Goal: Information Seeking & Learning: Learn about a topic

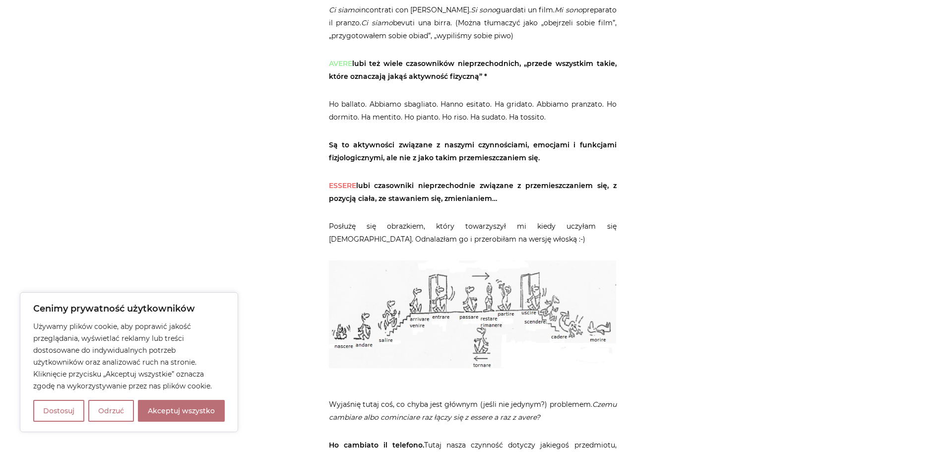
scroll to position [843, 0]
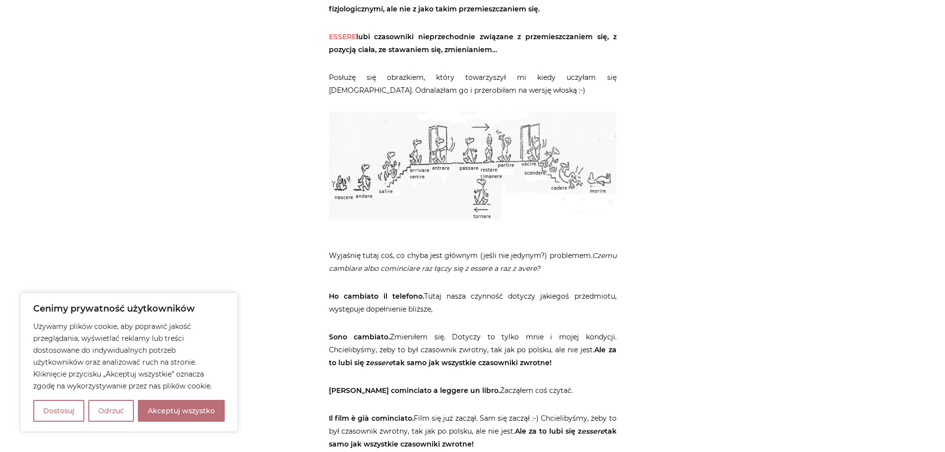
click at [482, 169] on img at bounding box center [473, 166] width 288 height 108
click at [436, 162] on img at bounding box center [473, 166] width 288 height 108
click at [111, 408] on button "Odrzuć" at bounding box center [111, 411] width 46 height 22
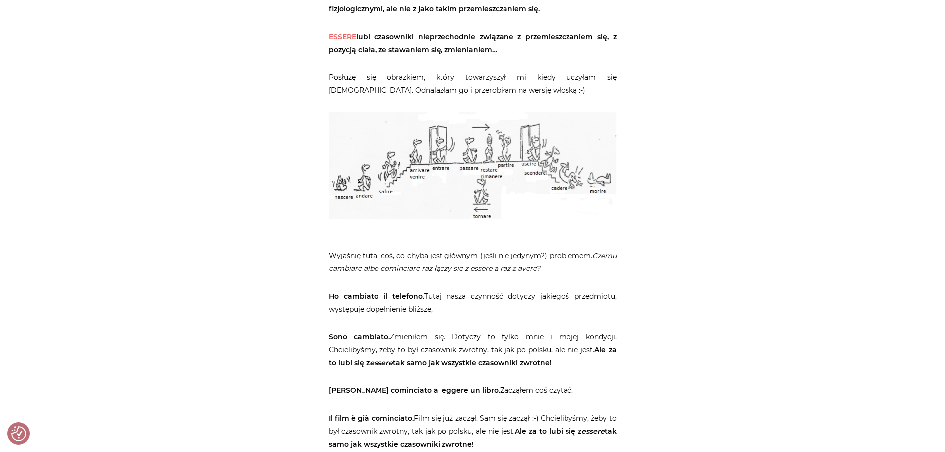
click at [425, 166] on img at bounding box center [473, 166] width 288 height 108
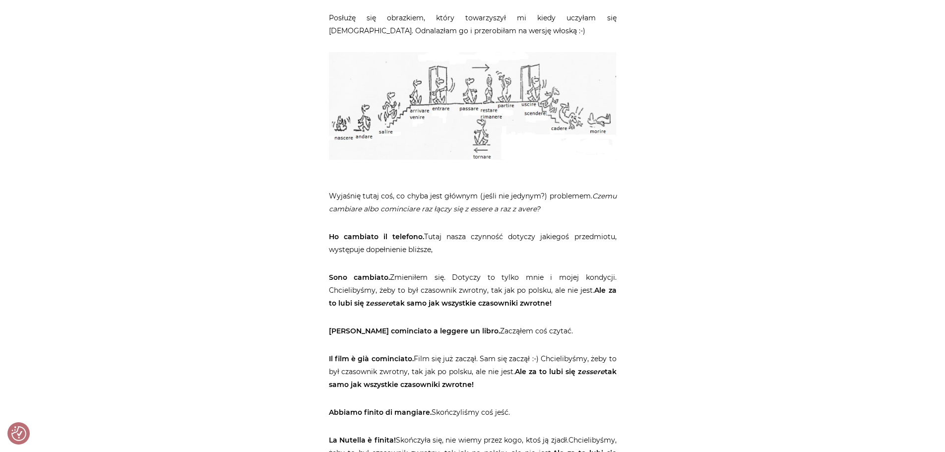
scroll to position [793, 0]
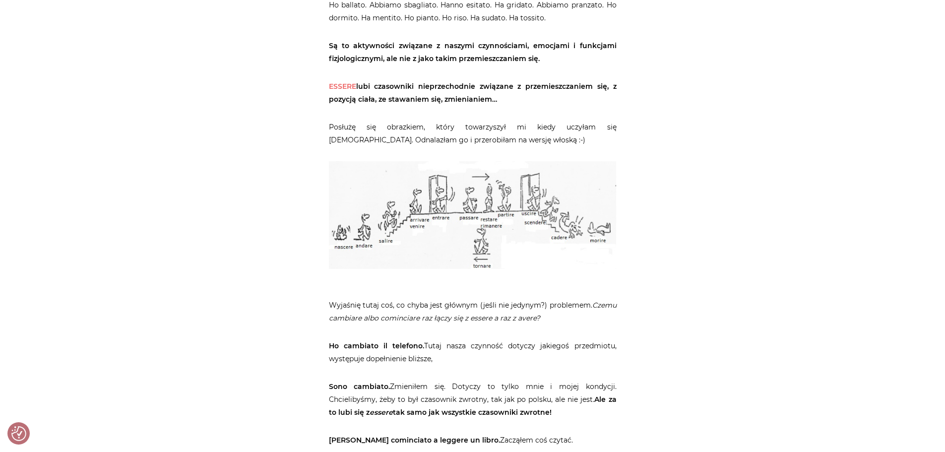
click at [441, 214] on img at bounding box center [473, 215] width 288 height 108
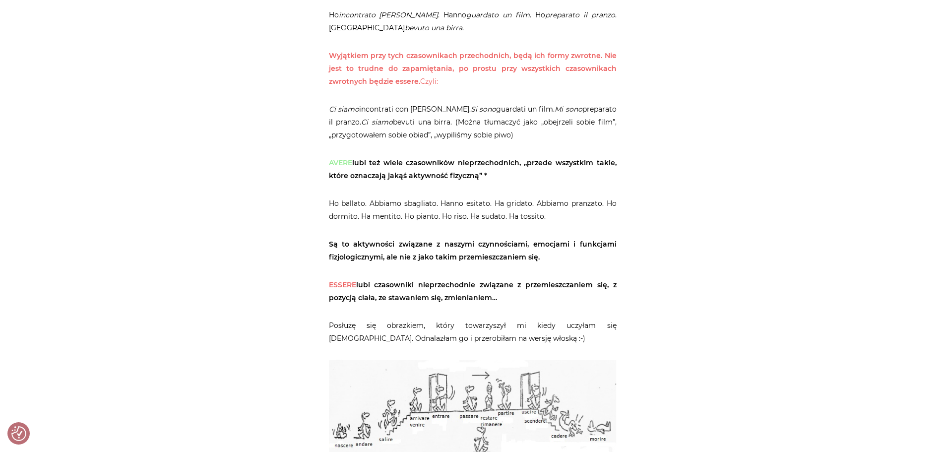
scroll to position [793, 0]
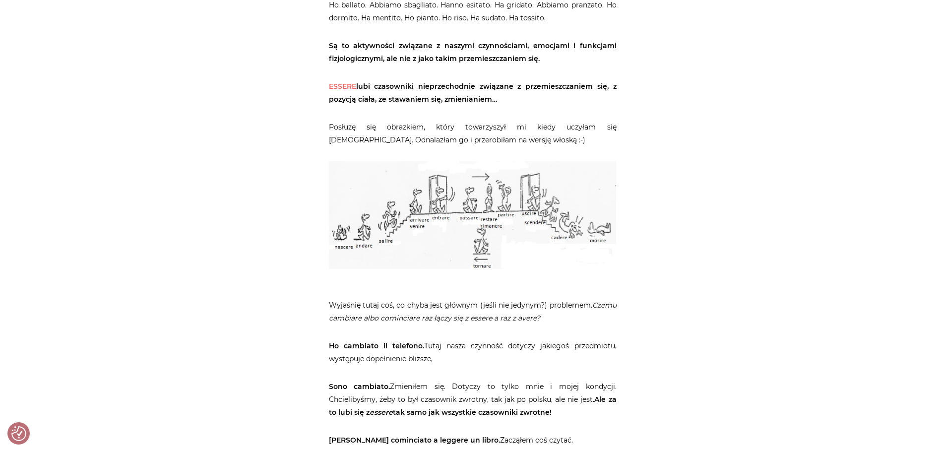
click at [455, 217] on img at bounding box center [473, 215] width 288 height 108
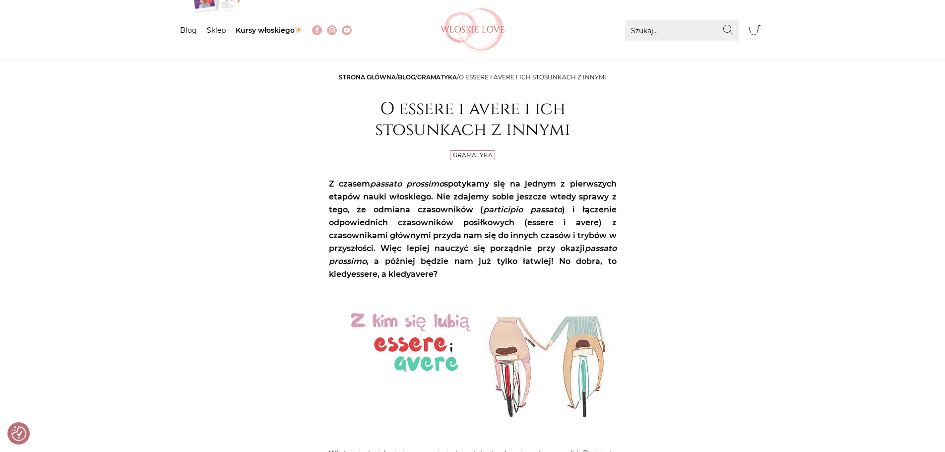
scroll to position [0, 0]
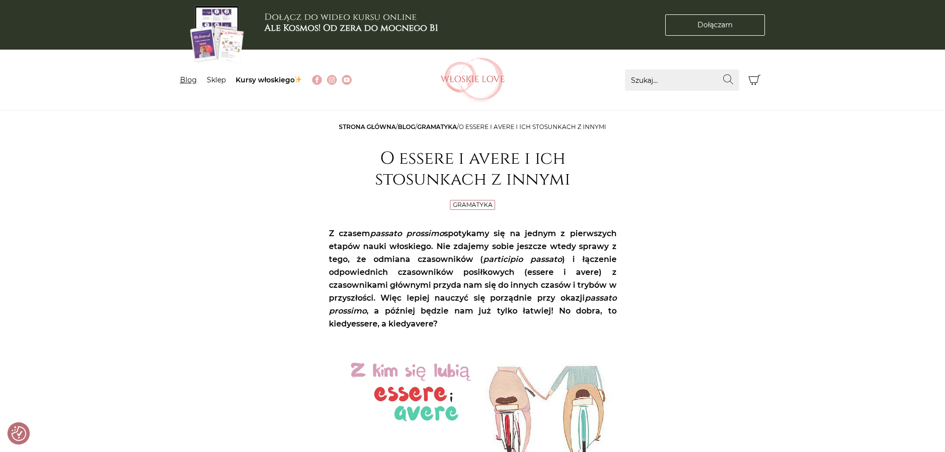
click at [187, 79] on link "Blog" at bounding box center [188, 79] width 17 height 9
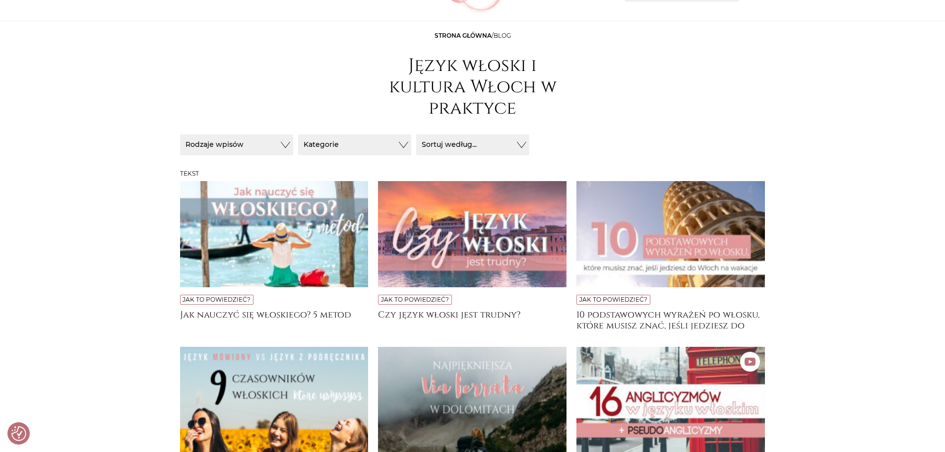
scroll to position [198, 0]
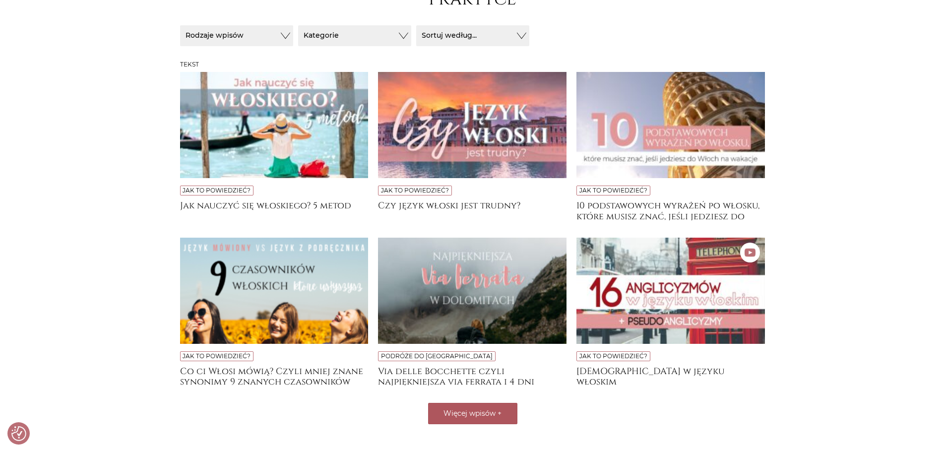
click at [483, 411] on span "Więcej wpisów" at bounding box center [469, 413] width 52 height 9
click at [329, 35] on button "Kategorie" at bounding box center [354, 35] width 113 height 21
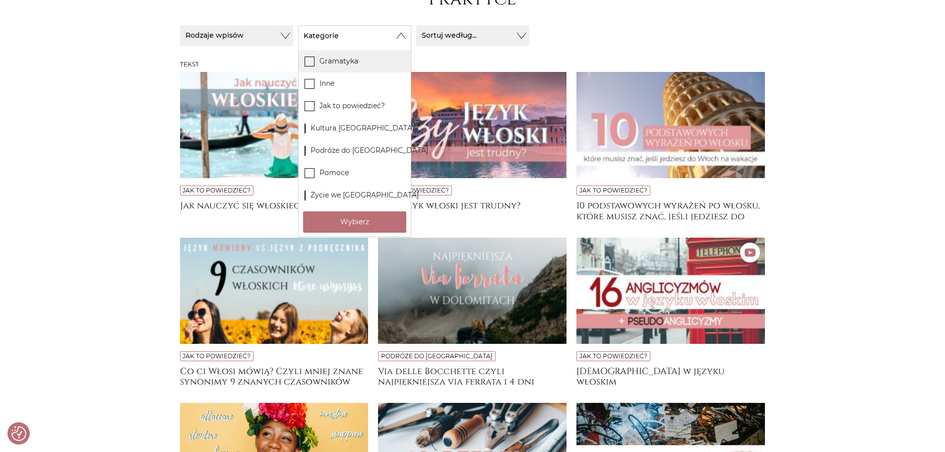
click at [334, 62] on label "Gramatyka" at bounding box center [354, 61] width 112 height 22
click at [0, 0] on input "Gramatyka" at bounding box center [0, 0] width 0 height 0
click at [348, 220] on button "Wybierz" at bounding box center [354, 221] width 103 height 21
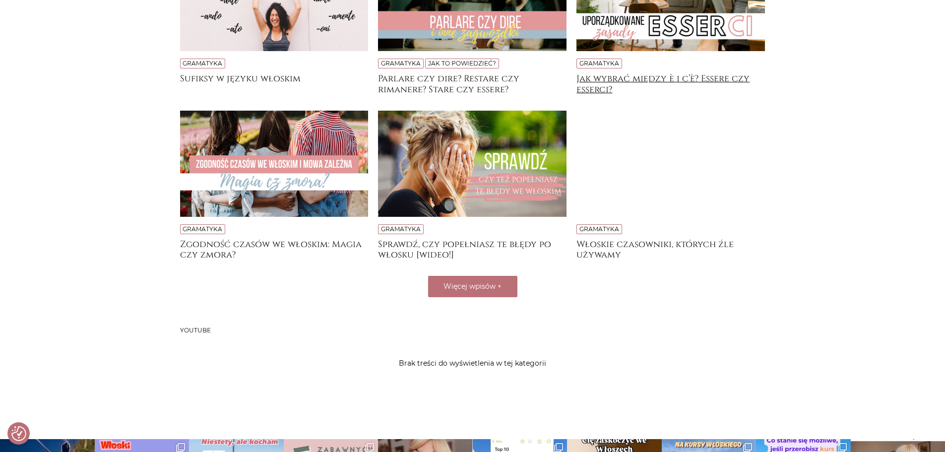
scroll to position [347, 0]
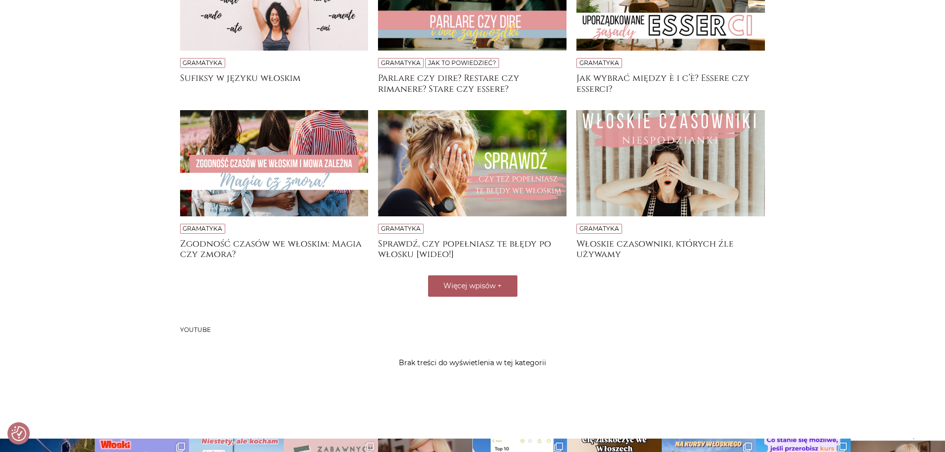
click at [481, 292] on button "Więcej wpisów +" at bounding box center [472, 285] width 89 height 21
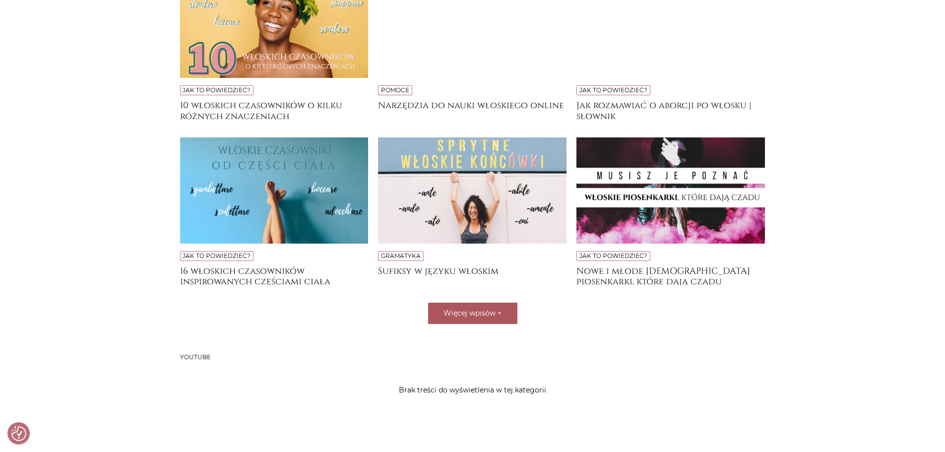
scroll to position [694, 0]
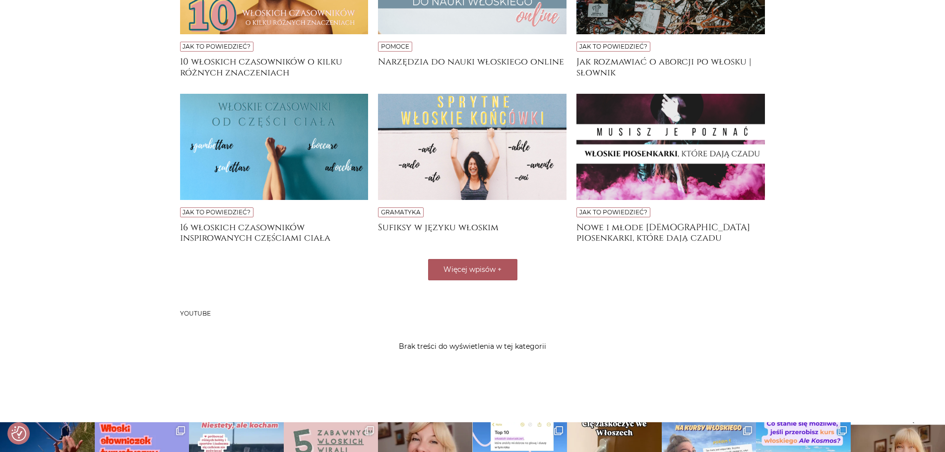
click at [457, 273] on span "Więcej wpisów" at bounding box center [469, 269] width 52 height 9
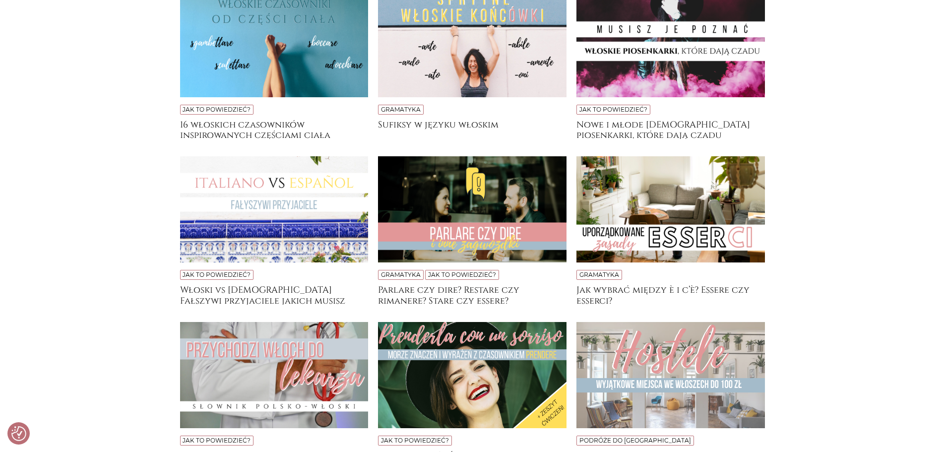
scroll to position [549, 0]
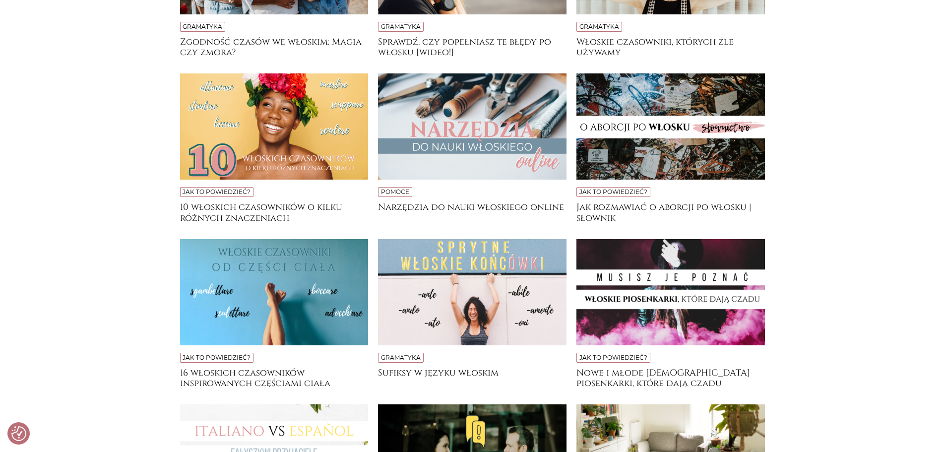
click at [283, 288] on img at bounding box center [274, 292] width 188 height 106
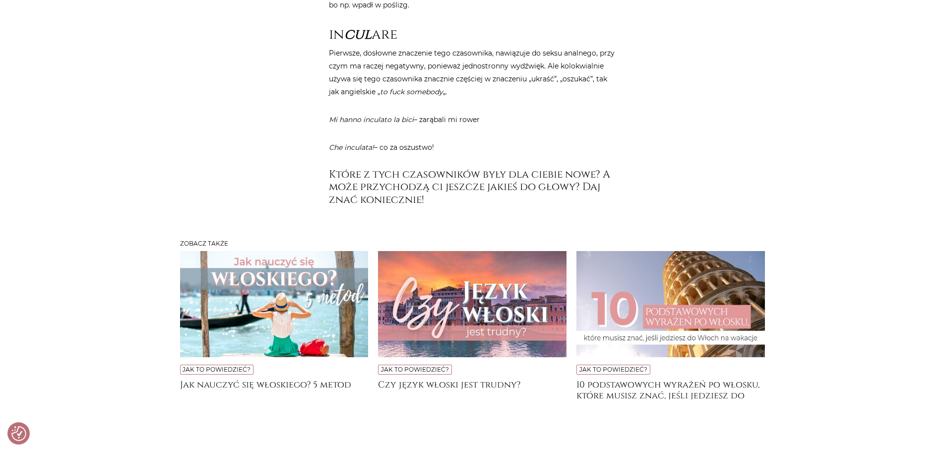
scroll to position [3818, 0]
